Goal: Task Accomplishment & Management: Use online tool/utility

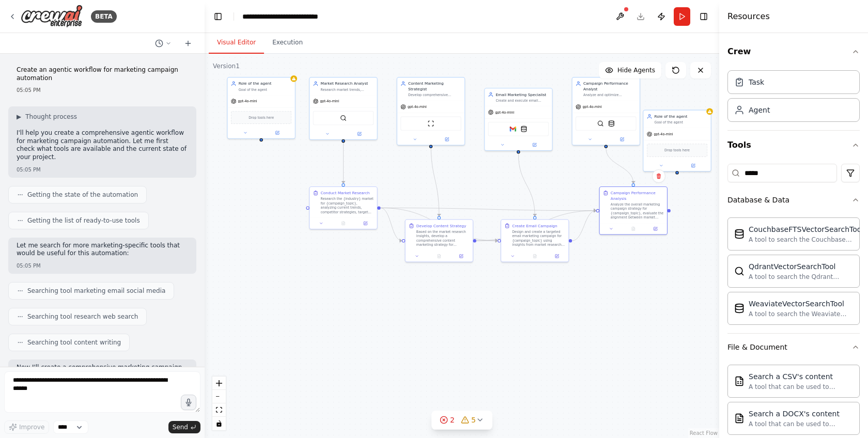
scroll to position [949, 0]
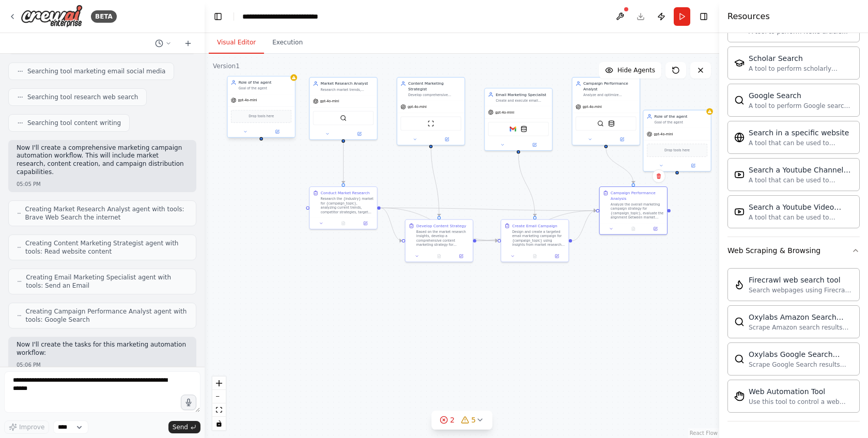
click at [281, 118] on div "Drop tools here" at bounding box center [261, 116] width 61 height 13
click at [279, 136] on div at bounding box center [260, 131] width 67 height 11
click at [279, 132] on button at bounding box center [277, 132] width 31 height 7
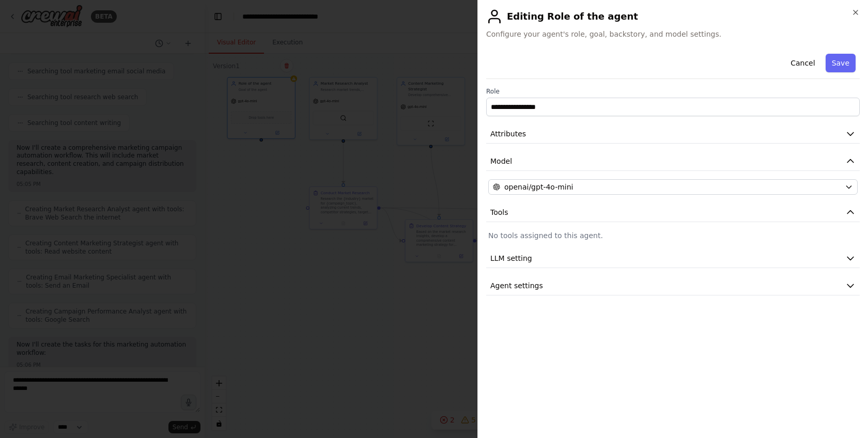
click at [850, 14] on h2 "Editing Role of the agent" at bounding box center [673, 16] width 374 height 17
click at [855, 12] on icon "button" at bounding box center [856, 12] width 4 height 4
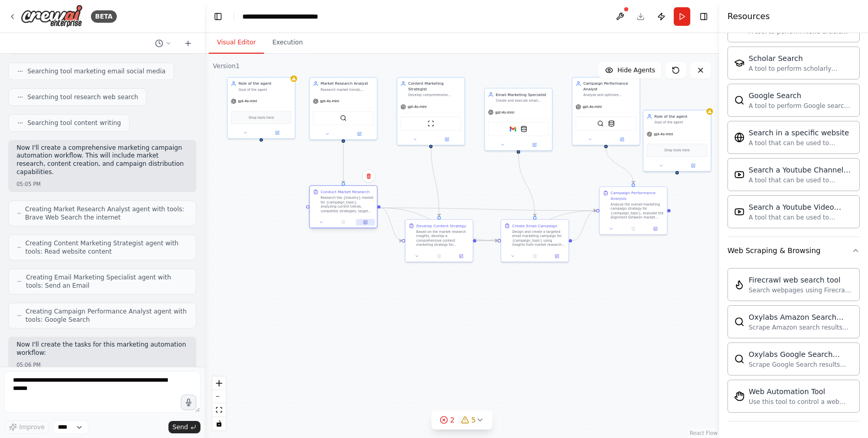
click at [365, 225] on button at bounding box center [365, 222] width 19 height 7
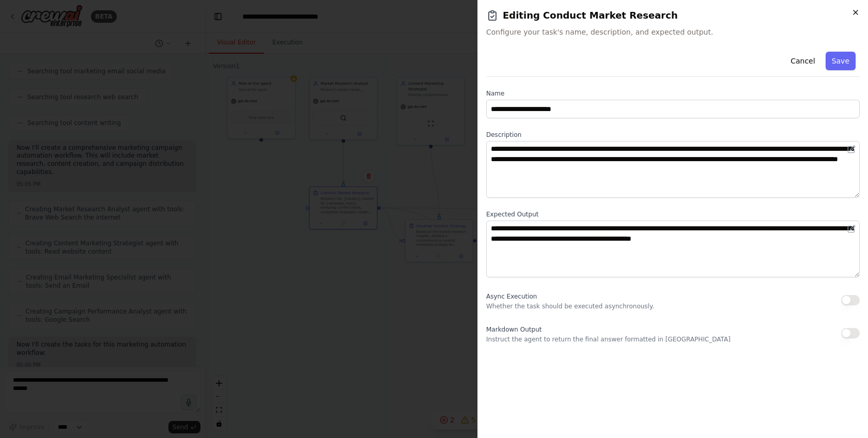
click at [859, 11] on icon "button" at bounding box center [856, 12] width 8 height 8
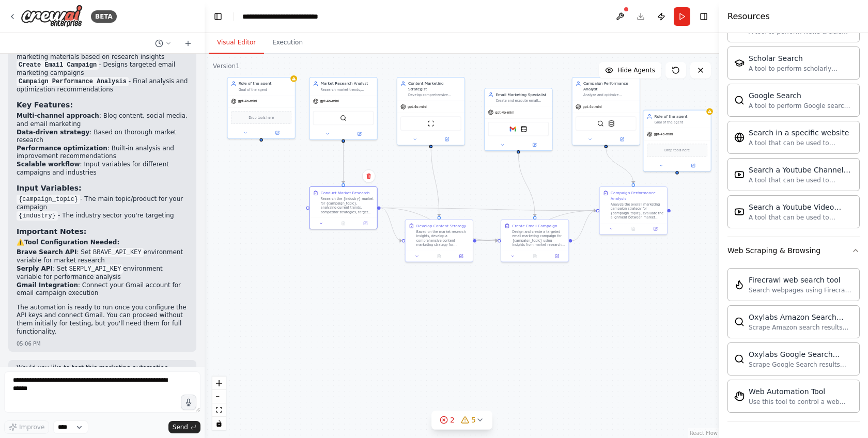
scroll to position [1023, 0]
